Goal: Information Seeking & Learning: Learn about a topic

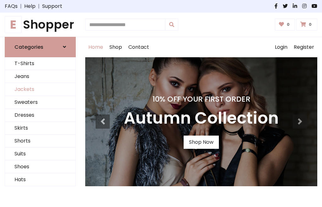
click at [40, 89] on link "Jackets" at bounding box center [40, 89] width 70 height 13
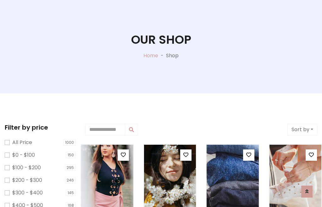
scroll to position [32, 0]
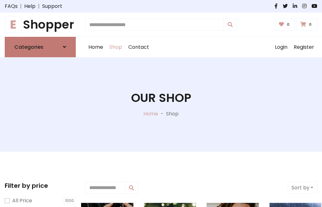
click at [40, 47] on h6 "Categories" at bounding box center [28, 47] width 29 height 6
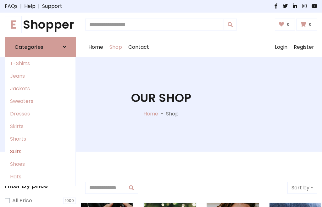
click at [40, 151] on link "Suits" at bounding box center [40, 151] width 70 height 13
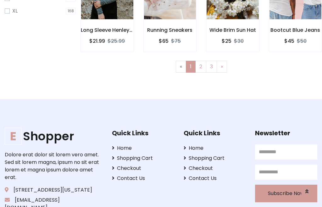
scroll to position [32, 0]
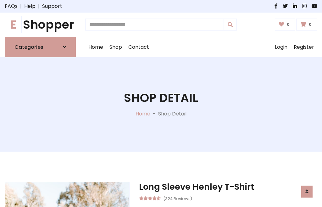
scroll to position [532, 0]
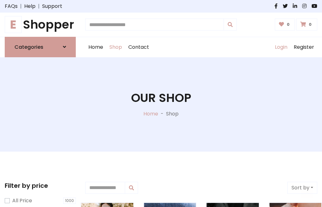
click at [281, 47] on link "Login" at bounding box center [281, 47] width 19 height 20
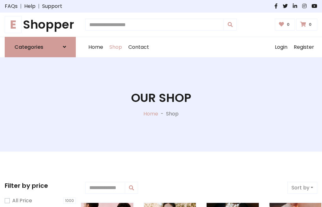
scroll to position [32, 0]
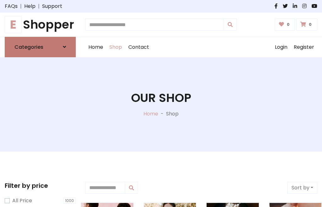
click at [64, 47] on icon at bounding box center [64, 46] width 3 height 5
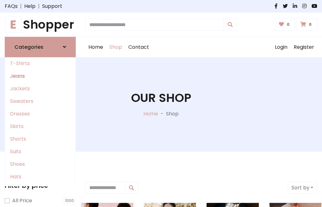
click at [40, 76] on link "Jeans" at bounding box center [40, 76] width 70 height 13
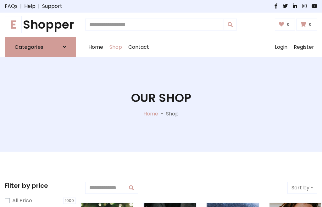
scroll to position [32, 0]
